Goal: Information Seeking & Learning: Compare options

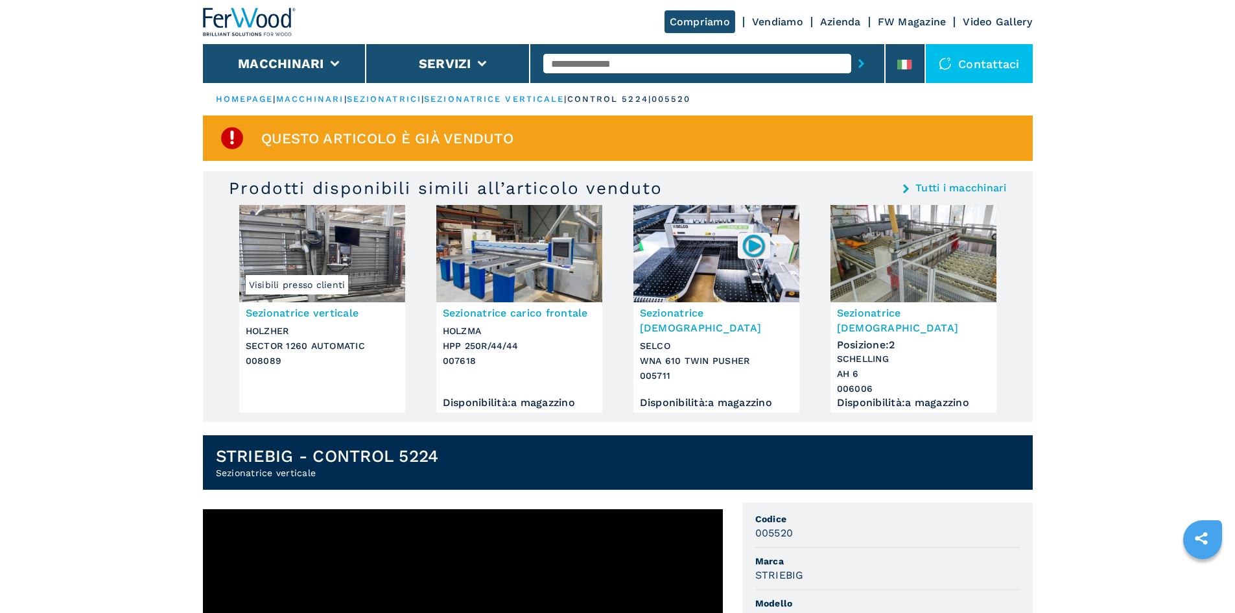
click at [519, 100] on link "sezionatrice verticale" at bounding box center [494, 99] width 140 height 10
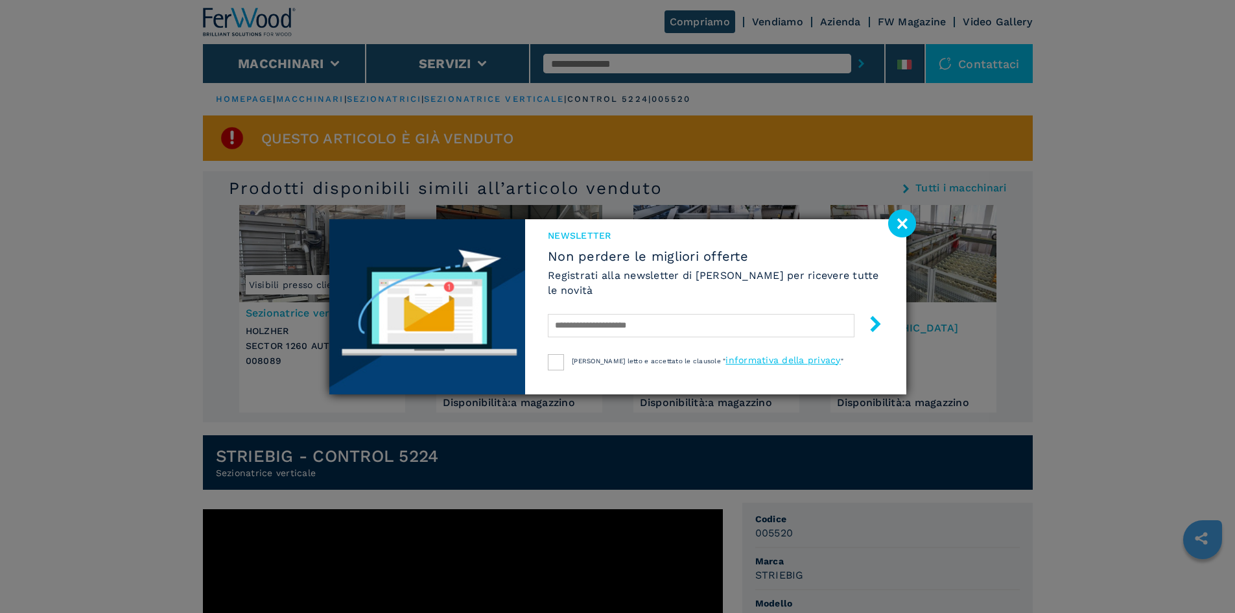
click at [903, 219] on image at bounding box center [902, 223] width 28 height 28
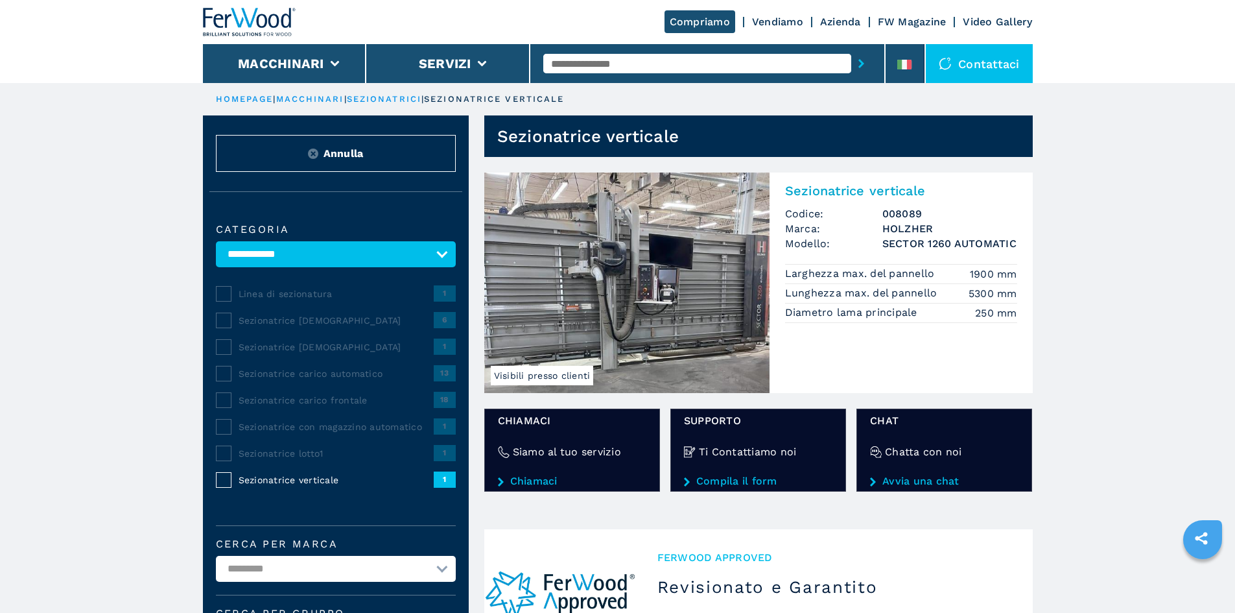
click at [708, 311] on img at bounding box center [626, 282] width 285 height 220
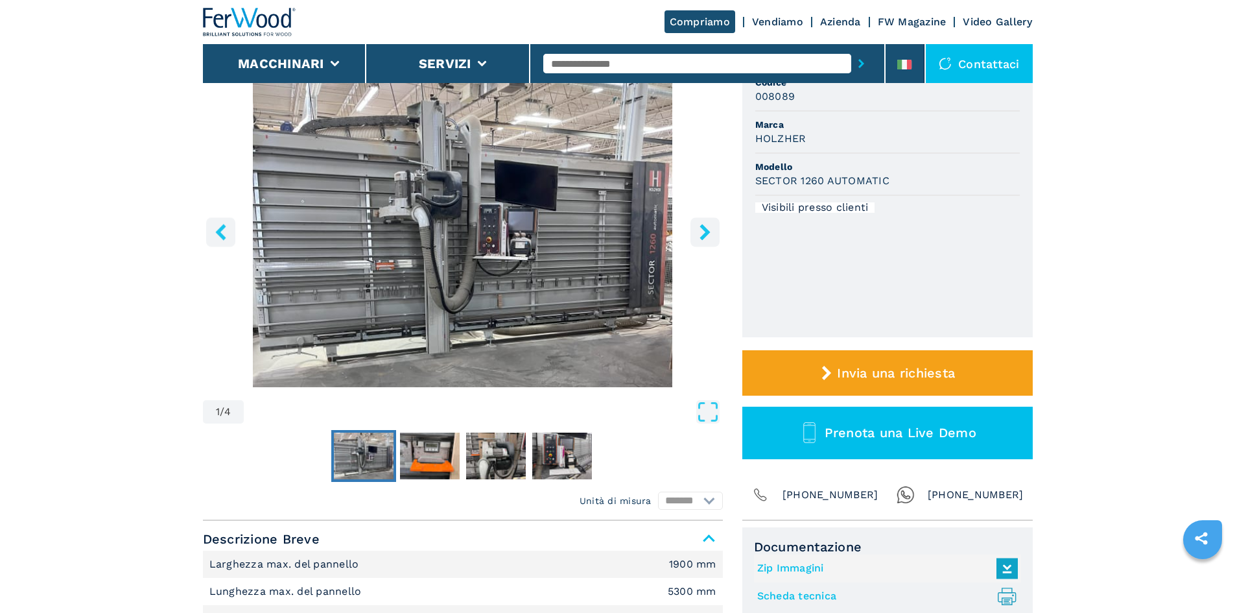
scroll to position [65, 0]
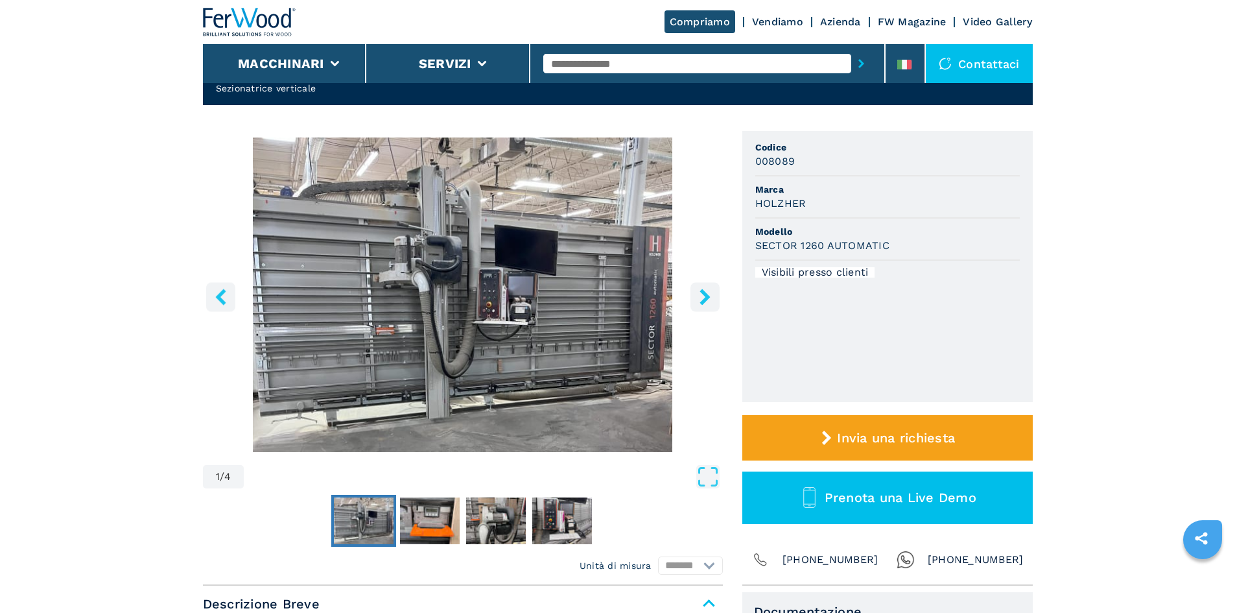
click at [705, 296] on icon "right-button" at bounding box center [704, 296] width 10 height 16
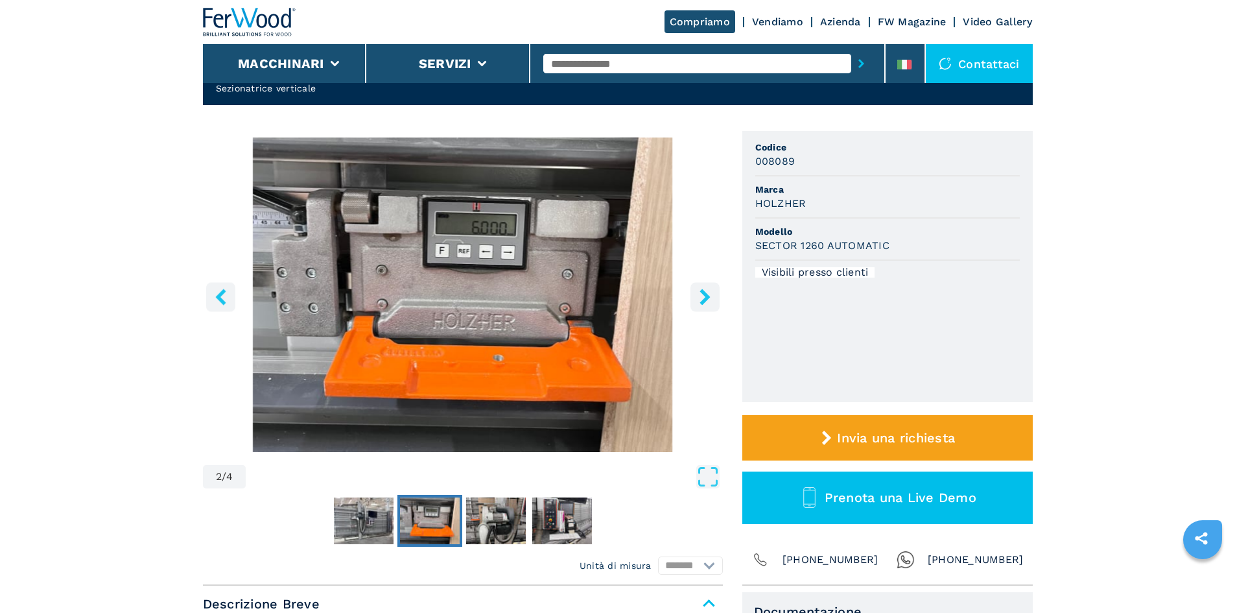
click at [705, 296] on icon "right-button" at bounding box center [704, 296] width 10 height 16
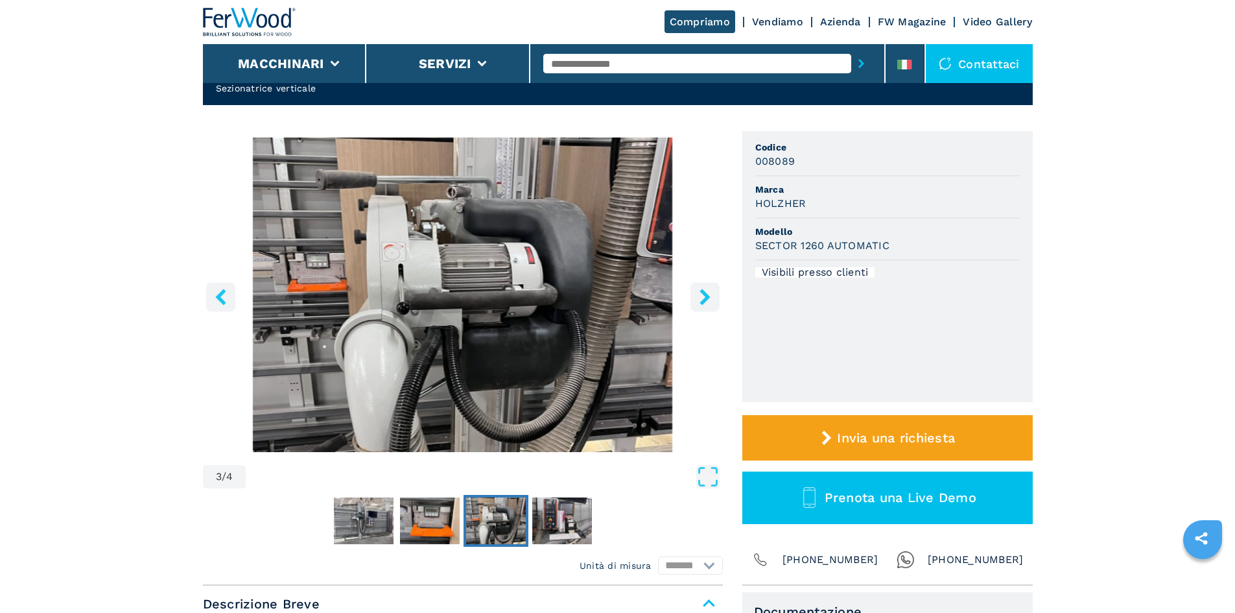
click at [707, 294] on icon "right-button" at bounding box center [704, 296] width 10 height 16
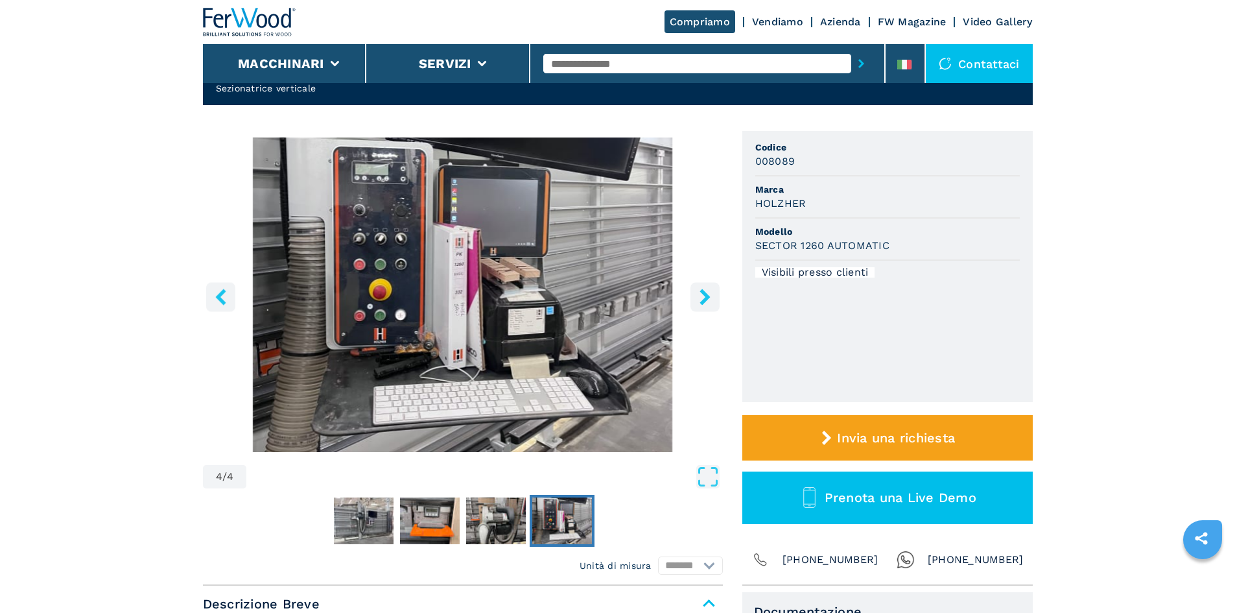
click at [707, 294] on icon "right-button" at bounding box center [704, 296] width 10 height 16
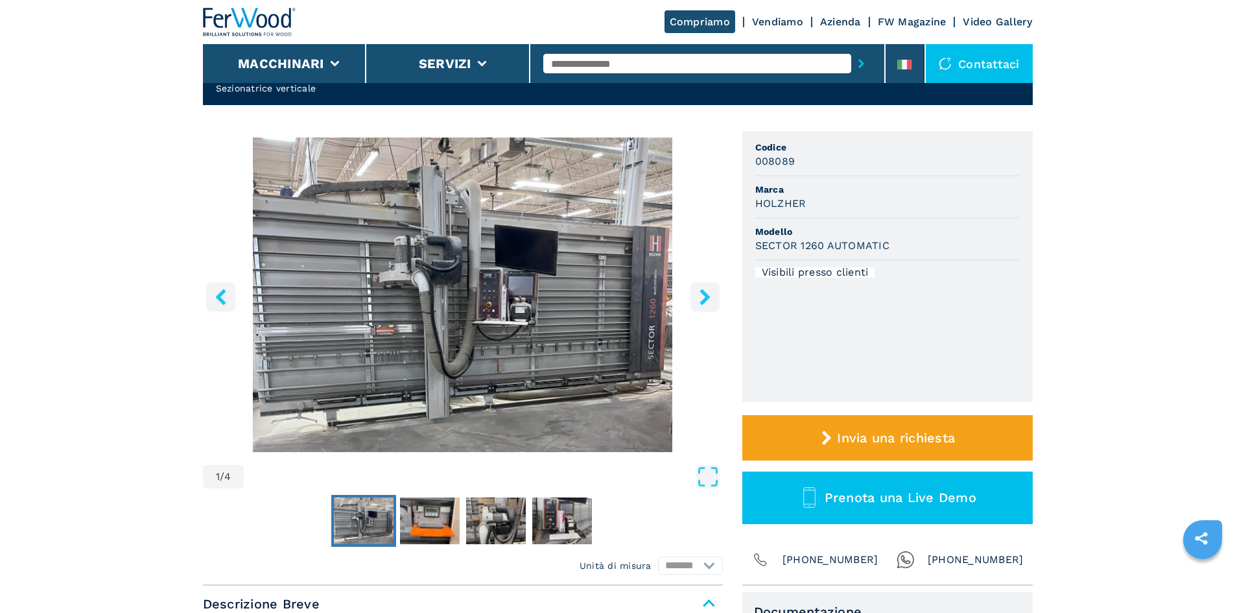
click at [707, 294] on icon "right-button" at bounding box center [704, 296] width 10 height 16
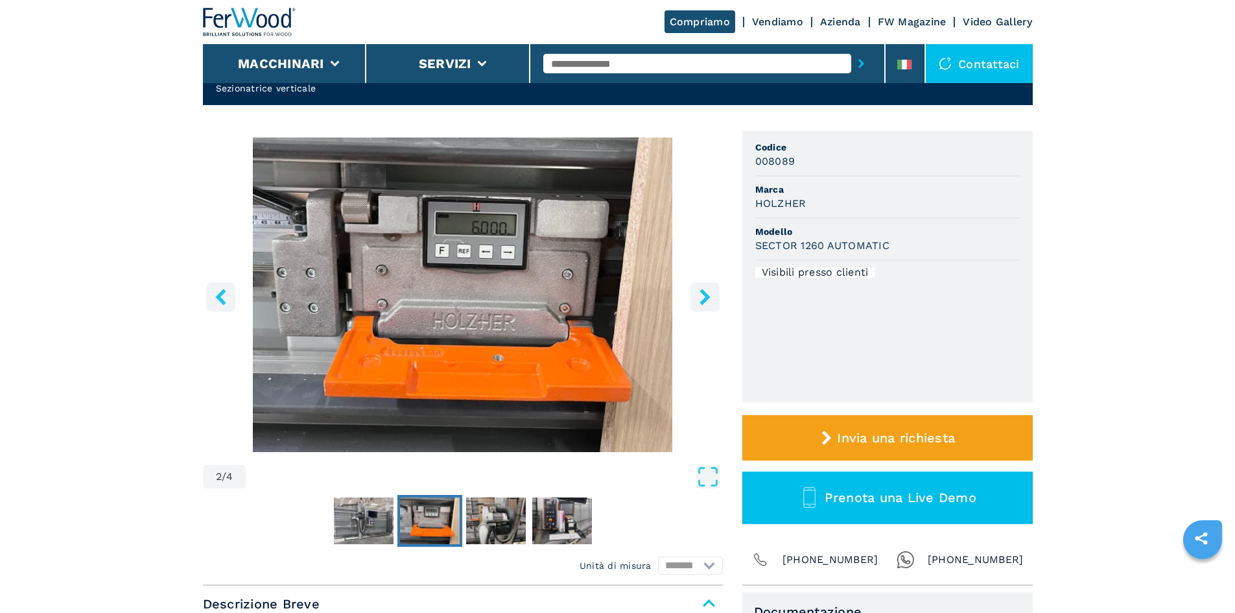
click at [707, 294] on icon "right-button" at bounding box center [704, 296] width 10 height 16
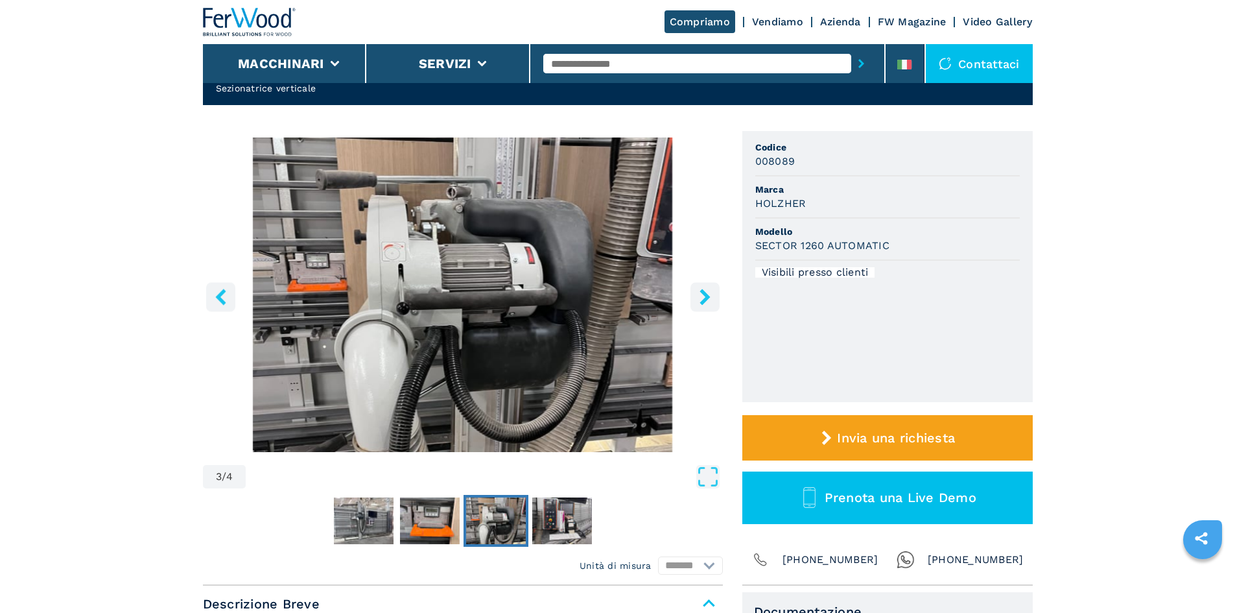
click at [709, 292] on icon "right-button" at bounding box center [705, 296] width 16 height 16
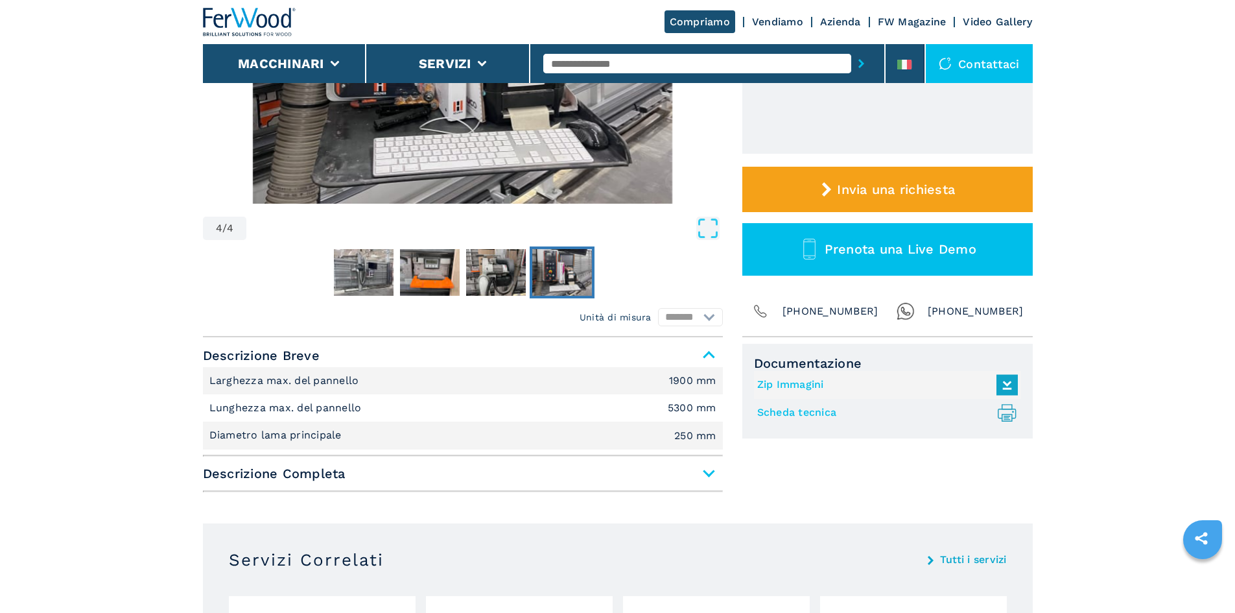
scroll to position [324, 0]
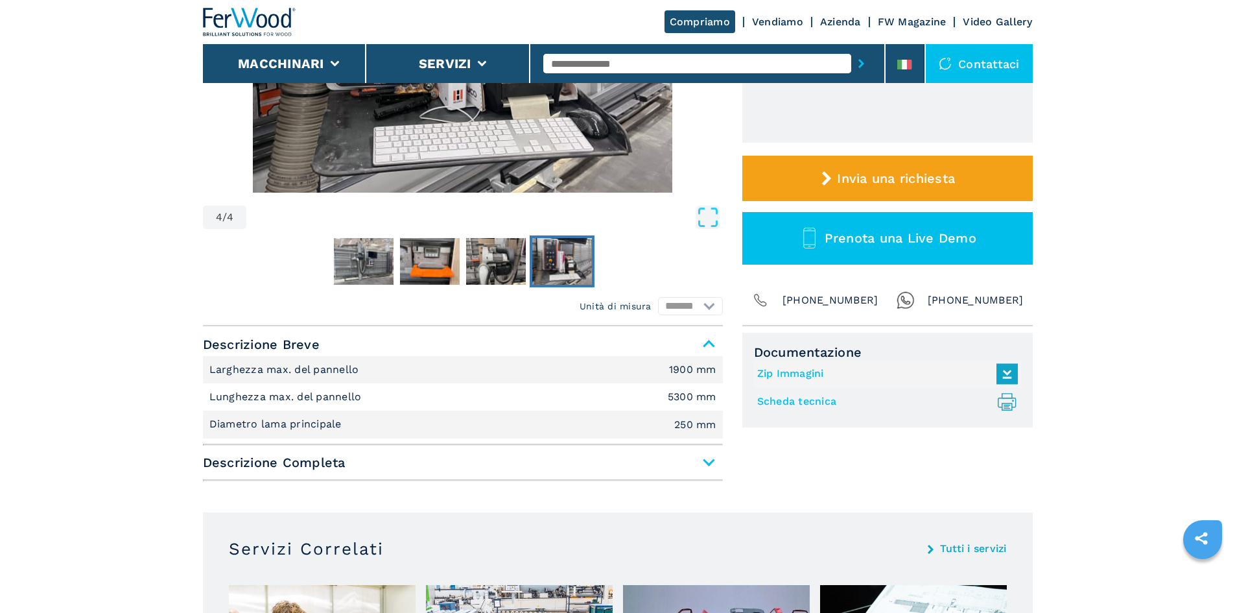
click at [701, 461] on span "Descrizione Completa" at bounding box center [463, 461] width 520 height 23
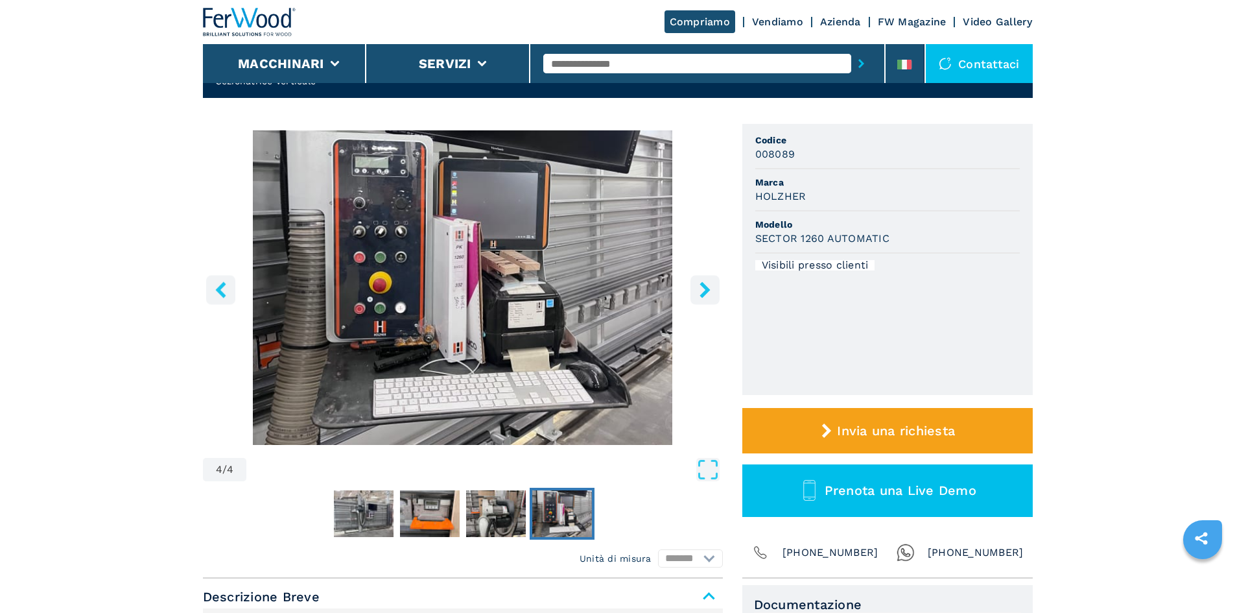
scroll to position [0, 0]
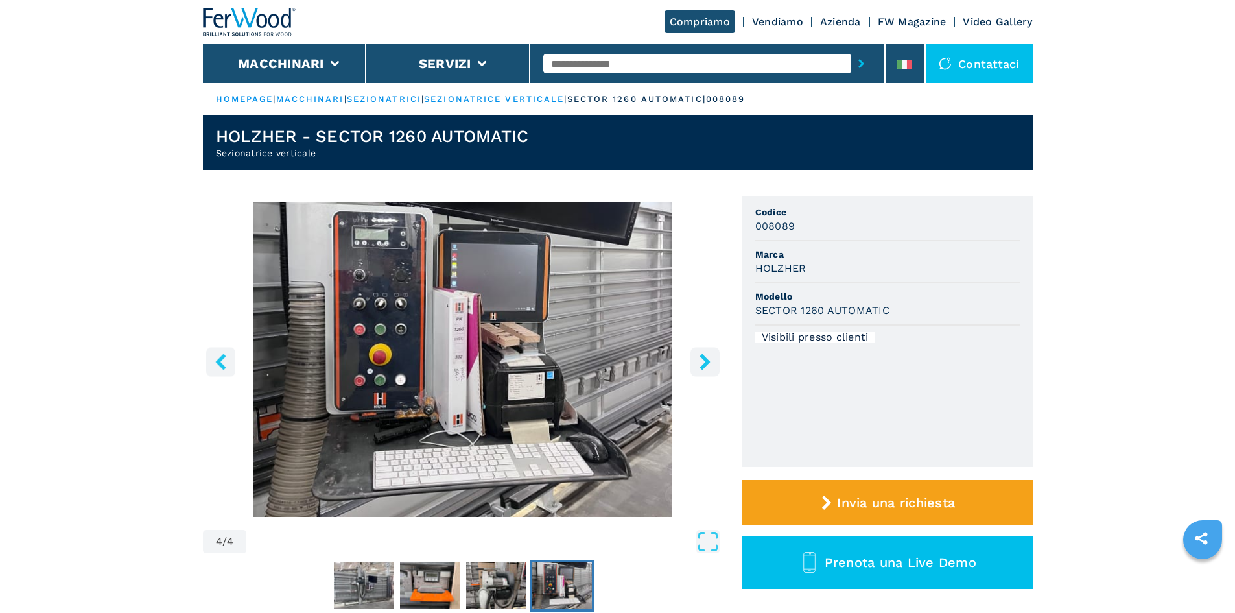
click at [709, 361] on icon "right-button" at bounding box center [704, 361] width 10 height 16
